Goal: Browse casually

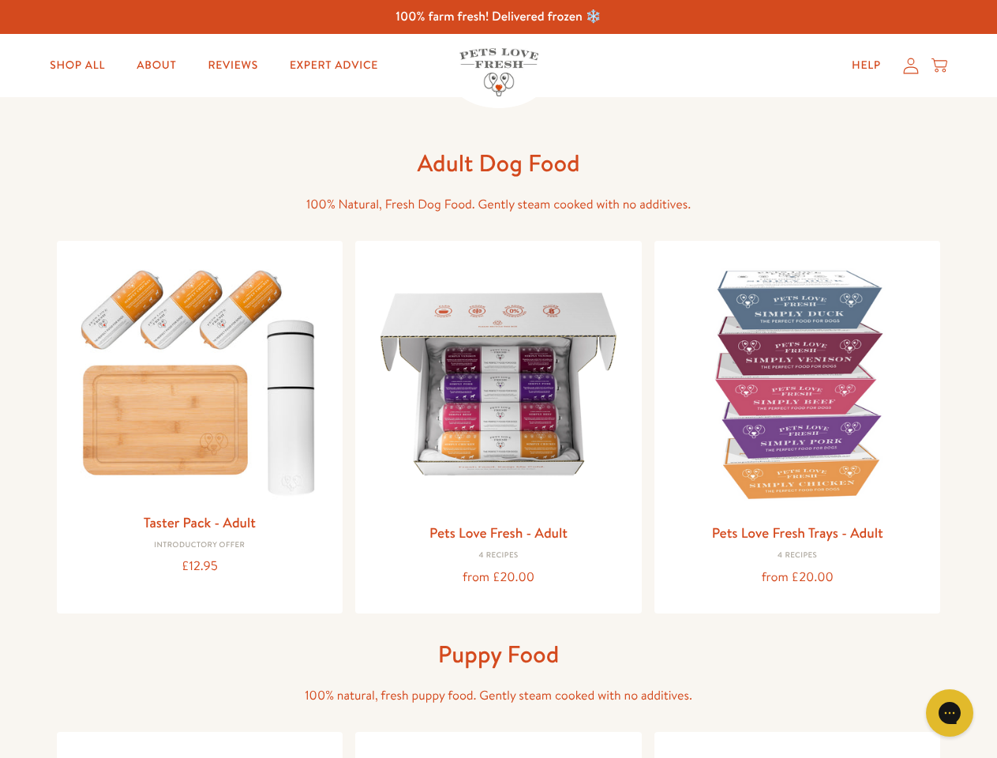
click at [950, 713] on icon "Gorgias live chat" at bounding box center [949, 712] width 15 height 15
